Goal: Task Accomplishment & Management: Manage account settings

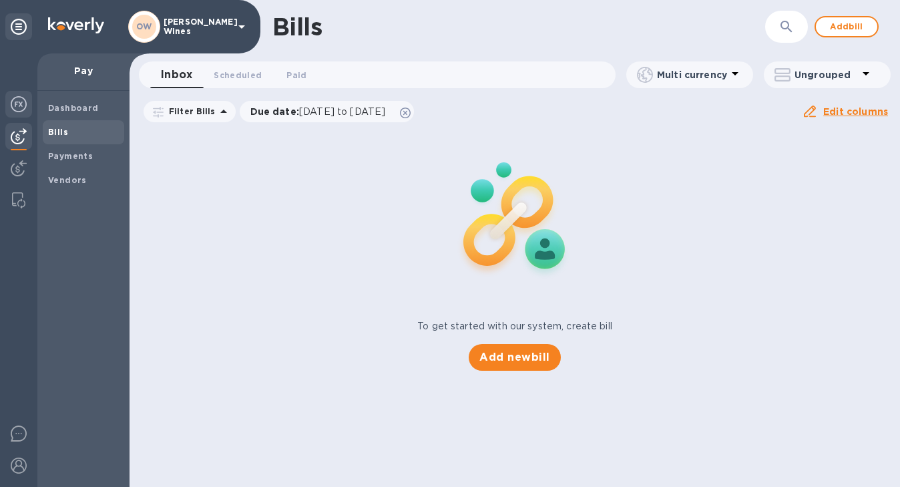
click at [22, 104] on img at bounding box center [19, 104] width 16 height 16
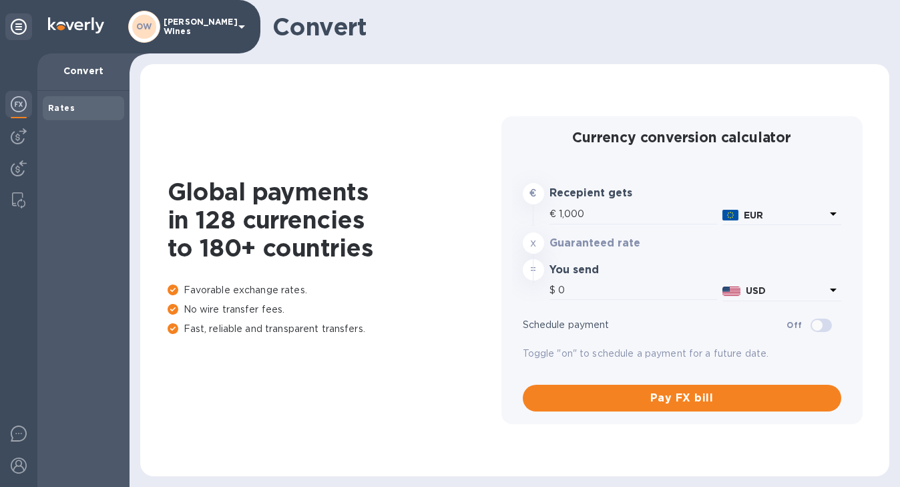
type input "1,173.2"
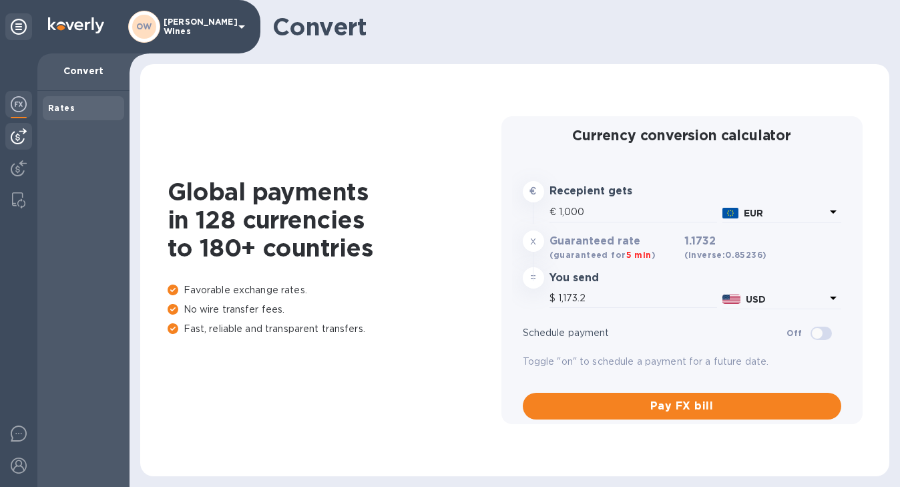
click at [15, 137] on img at bounding box center [19, 136] width 16 height 16
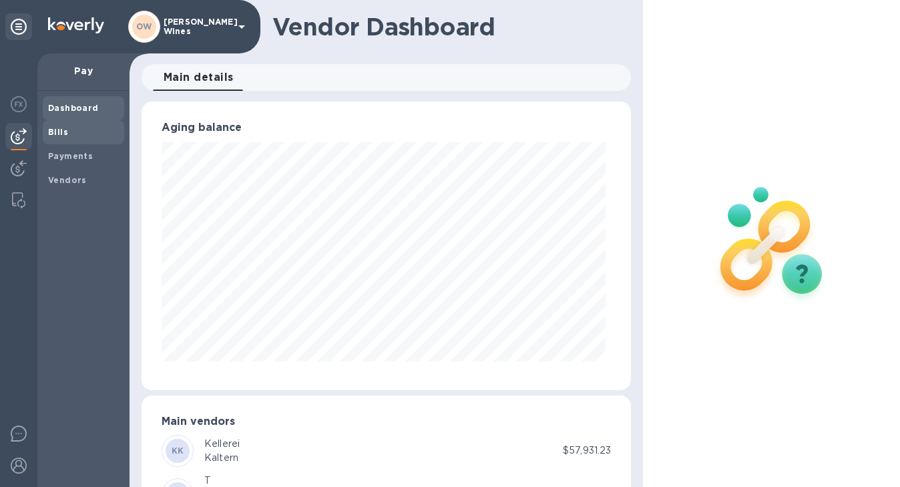
scroll to position [288, 484]
click at [59, 134] on b "Bills" at bounding box center [58, 132] width 20 height 10
